Goal: Information Seeking & Learning: Learn about a topic

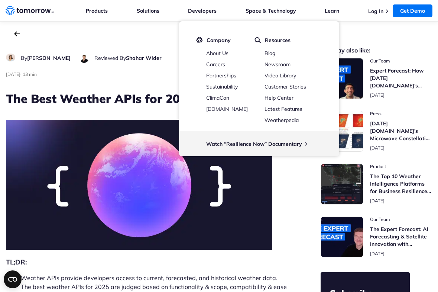
click at [147, 84] on header "By Ruth Favela Ruth Favela Reviewed By" at bounding box center [148, 150] width 285 height 204
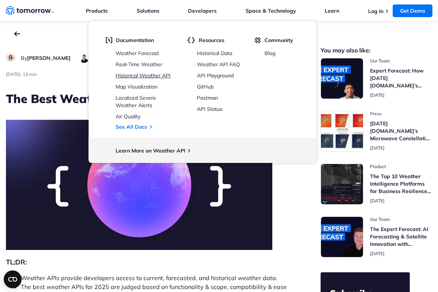
click at [137, 74] on link "Historical Weather API" at bounding box center [142, 75] width 55 height 7
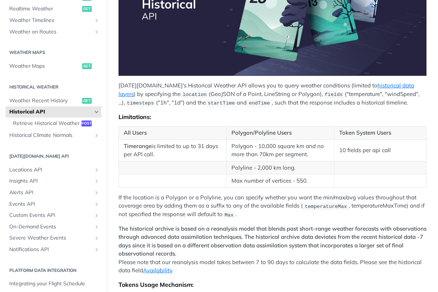
scroll to position [145, 0]
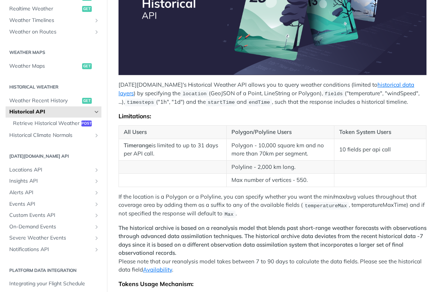
click at [236, 179] on td "Max number of vertices - 550." at bounding box center [280, 179] width 108 height 13
click at [246, 189] on div "Tomorrow.io's Historical Weather API allows you to query weather conditions (li…" at bounding box center [272, 156] width 308 height 425
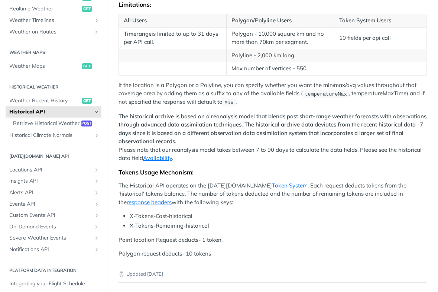
scroll to position [258, 0]
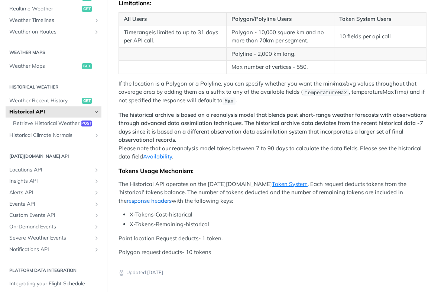
click at [172, 197] on link "response headers" at bounding box center [149, 200] width 45 height 7
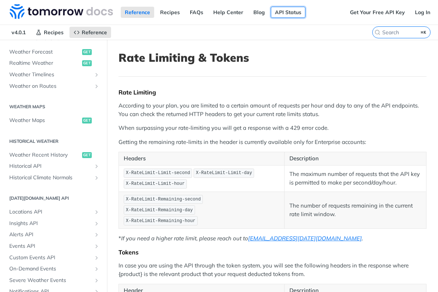
click at [283, 14] on link "API Status" at bounding box center [288, 12] width 35 height 11
click at [371, 13] on link "Get Your Free API Key" at bounding box center [377, 12] width 63 height 11
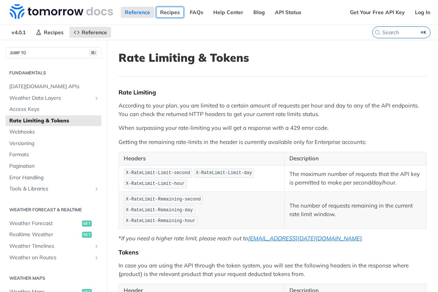
click at [169, 10] on link "Recipes" at bounding box center [170, 12] width 28 height 11
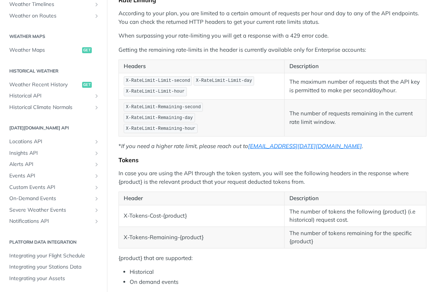
scroll to position [99, 0]
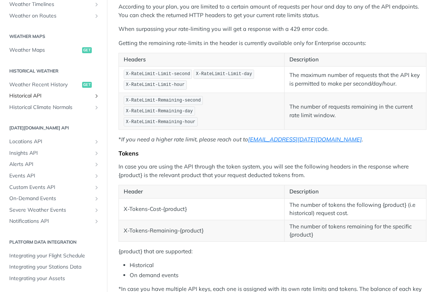
click at [97, 96] on icon "Show subpages for Historical API" at bounding box center [97, 96] width 6 height 6
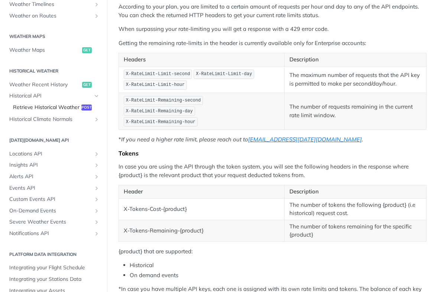
click at [67, 107] on span "Retrieve Historical Weather" at bounding box center [46, 107] width 66 height 7
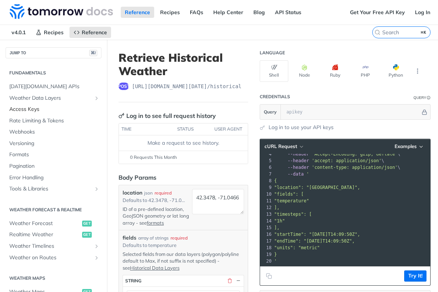
click at [33, 111] on span "Access Keys" at bounding box center [54, 108] width 90 height 7
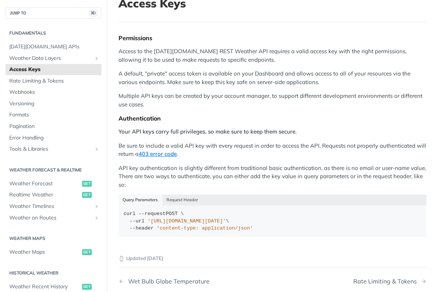
click at [91, 156] on div "Fundamentals Tomorrow.io APIs Weather Data Layers Core Probabilistic Forecastin…" at bounding box center [53, 256] width 107 height 475
click at [95, 150] on icon "Show subpages for Tools & Libraries" at bounding box center [97, 149] width 6 height 6
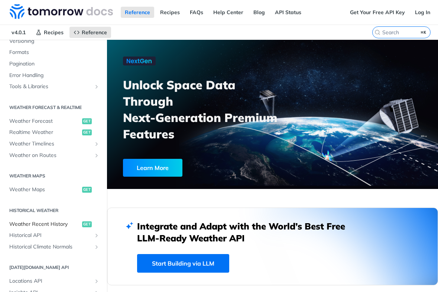
scroll to position [116, 0]
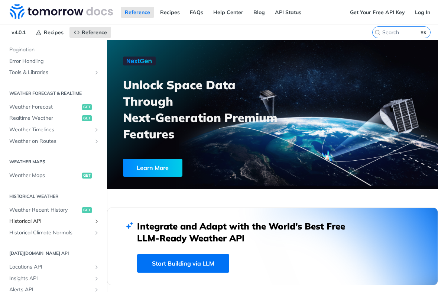
click at [48, 222] on span "Historical API" at bounding box center [50, 220] width 82 height 7
